Goal: Task Accomplishment & Management: Manage account settings

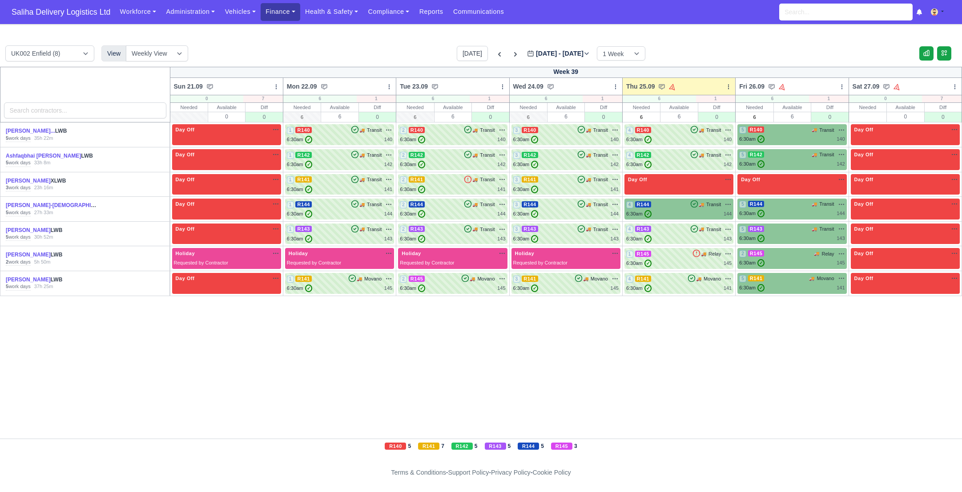
click at [281, 16] on link "Finance" at bounding box center [281, 11] width 40 height 17
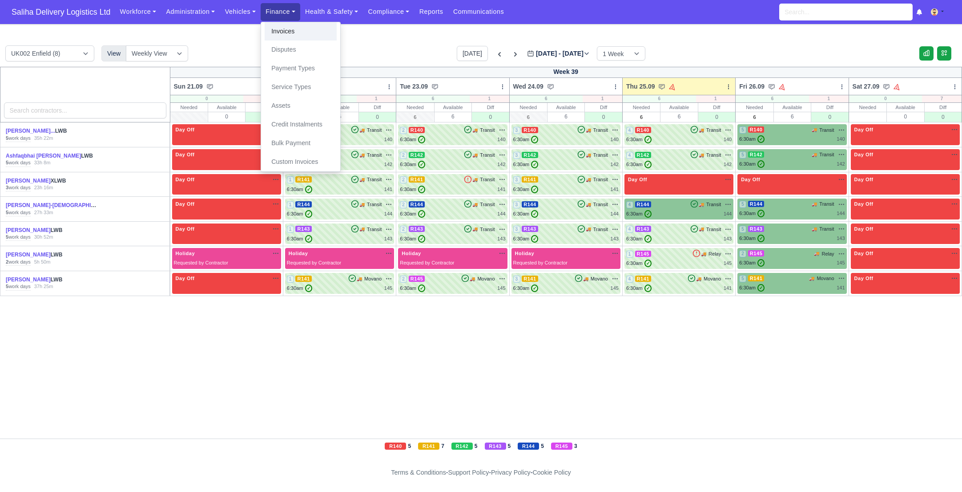
click at [286, 32] on link "Invoices" at bounding box center [301, 31] width 72 height 19
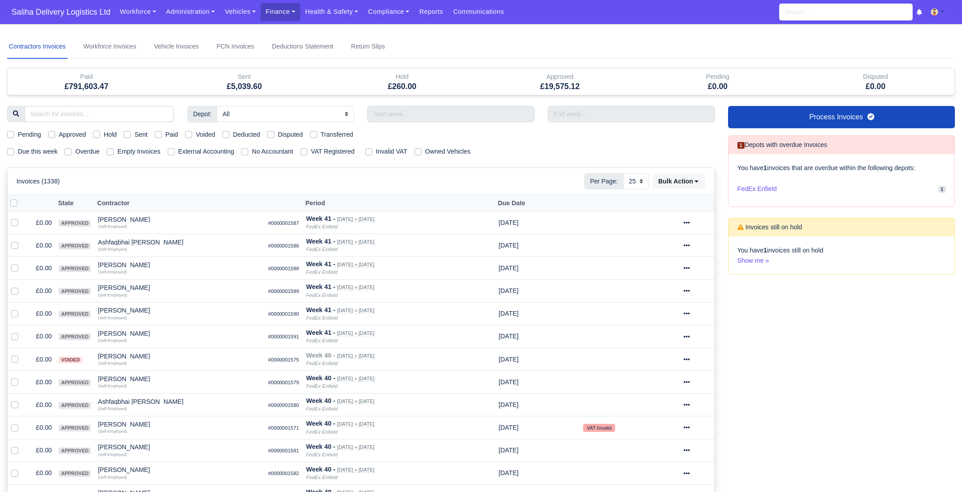
select select "25"
click at [134, 136] on label "Sent" at bounding box center [140, 134] width 13 height 10
click at [128, 136] on input "Sent" at bounding box center [127, 132] width 7 height 7
checkbox input "true"
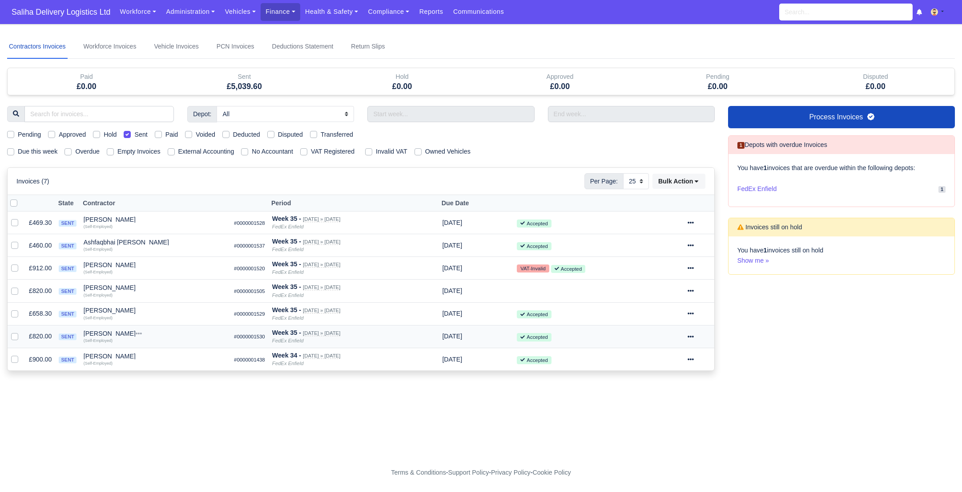
click at [22, 331] on label at bounding box center [22, 331] width 0 height 0
click at [12, 334] on input "checkbox" at bounding box center [14, 334] width 7 height 7
checkbox input "true"
click at [699, 334] on div at bounding box center [699, 336] width 23 height 10
click at [667, 392] on button "Paid" at bounding box center [665, 399] width 79 height 14
